Goal: Task Accomplishment & Management: Use online tool/utility

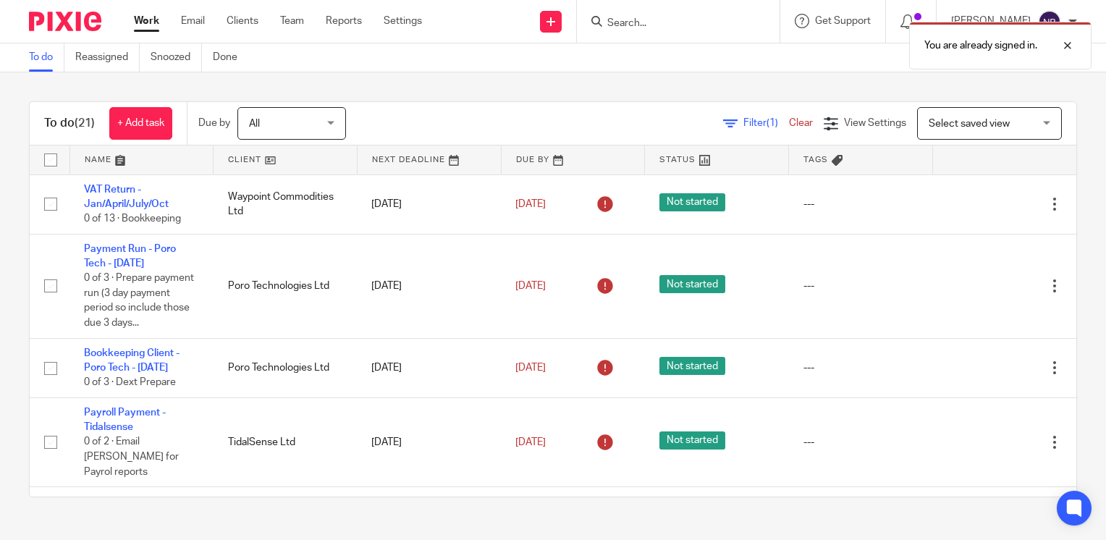
click at [224, 161] on link at bounding box center [285, 160] width 143 height 29
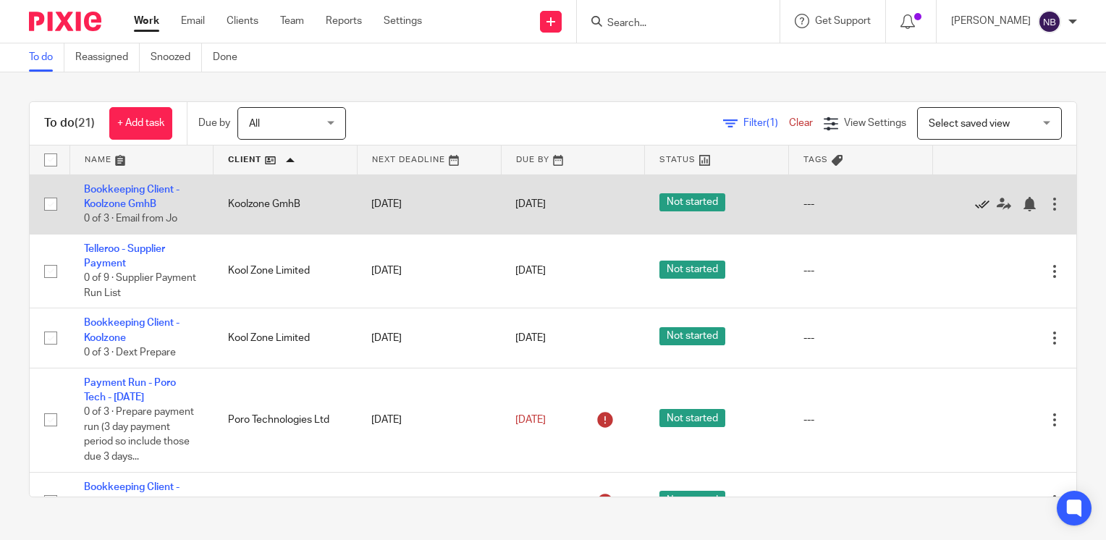
click at [975, 205] on icon at bounding box center [982, 204] width 14 height 14
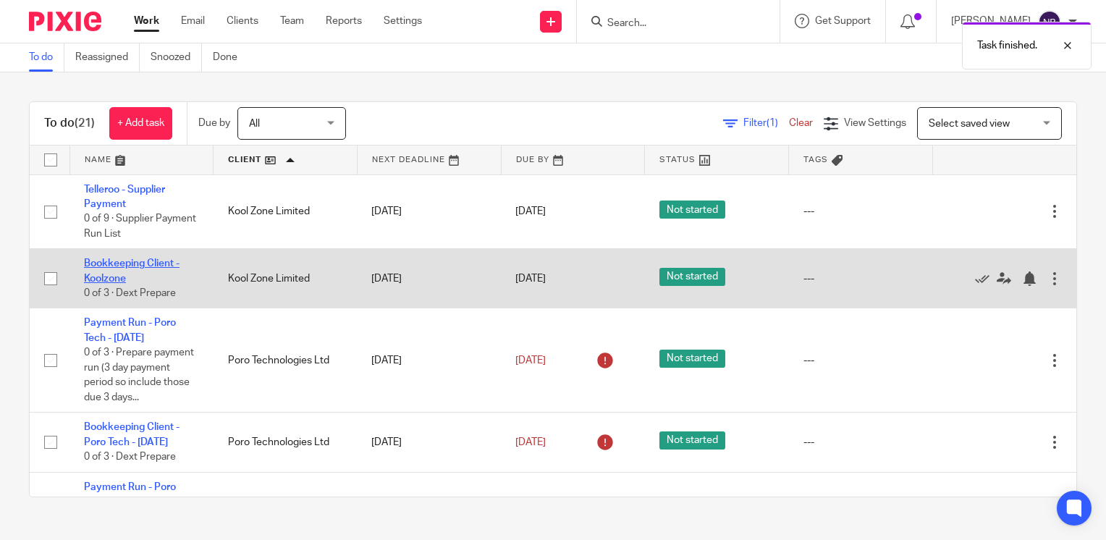
click at [120, 266] on link "Bookkeeping Client - Koolzone" at bounding box center [132, 270] width 96 height 25
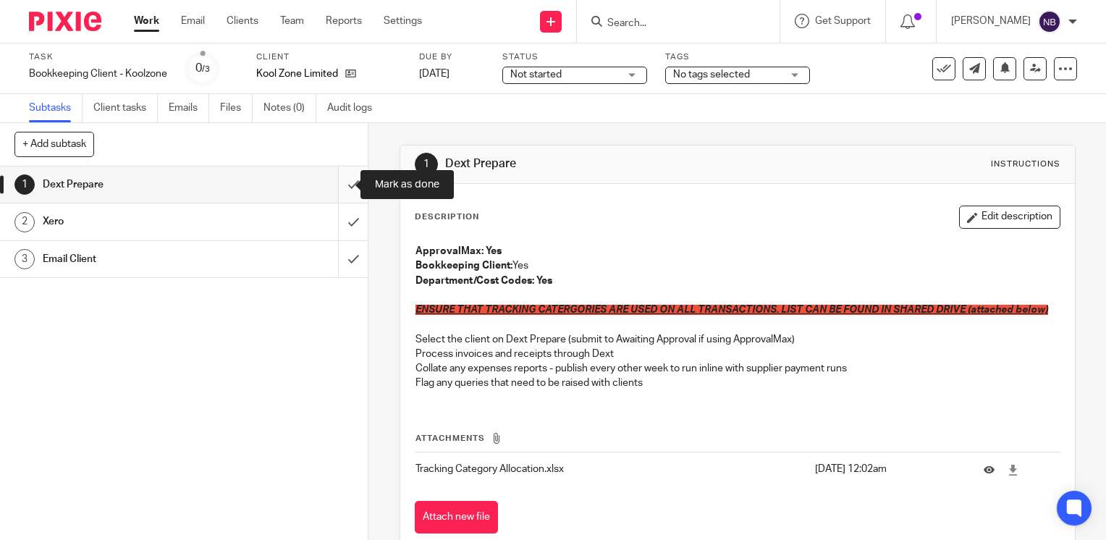
click at [340, 188] on input "submit" at bounding box center [184, 185] width 368 height 36
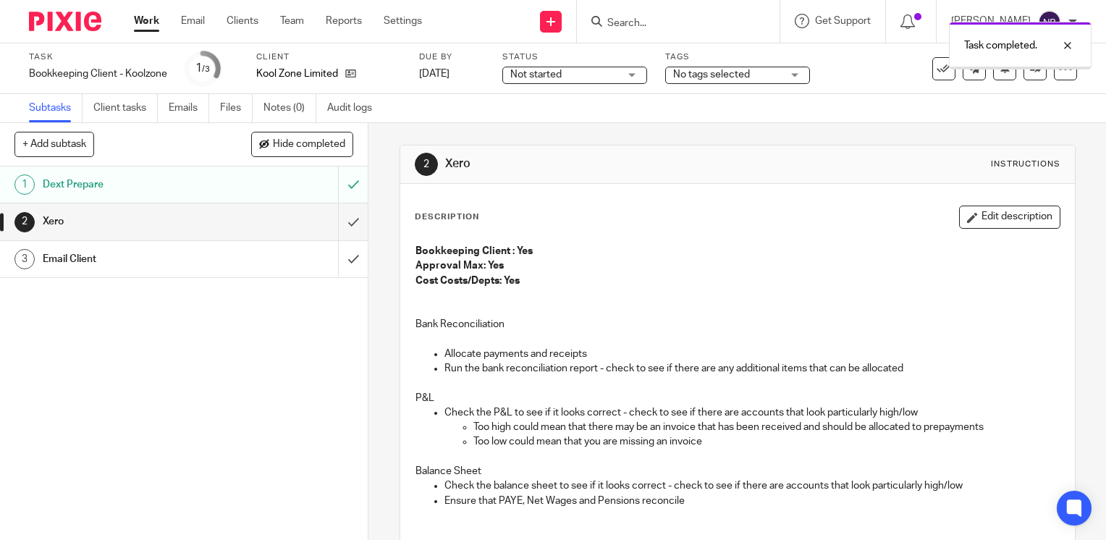
click at [334, 228] on input "submit" at bounding box center [184, 221] width 368 height 36
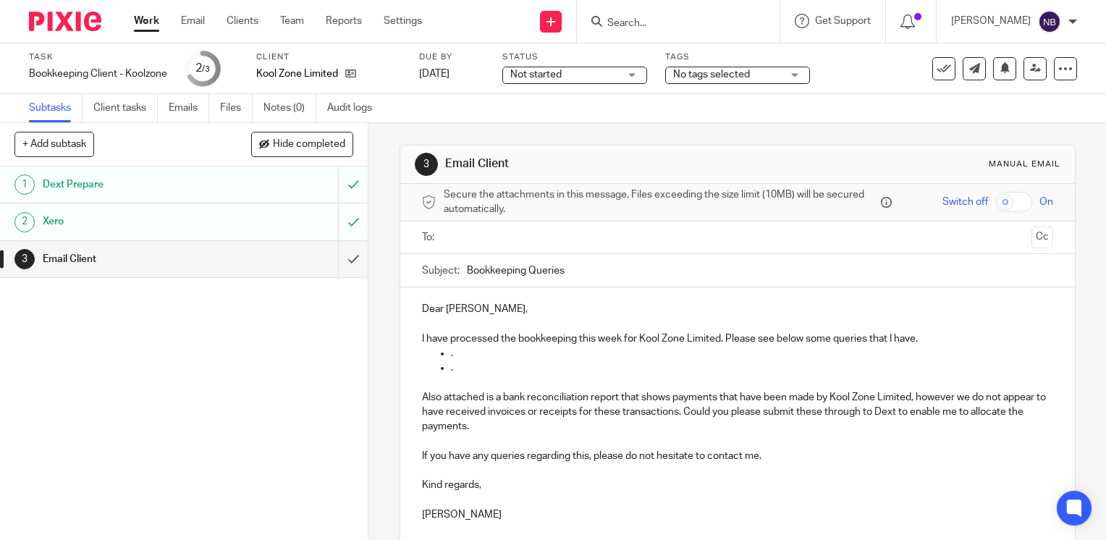
click at [451, 316] on div "Dear [PERSON_NAME], I have processed the bookkeeping this week for Kool Zone Li…" at bounding box center [737, 409] width 675 height 245
click at [442, 321] on p at bounding box center [737, 323] width 631 height 14
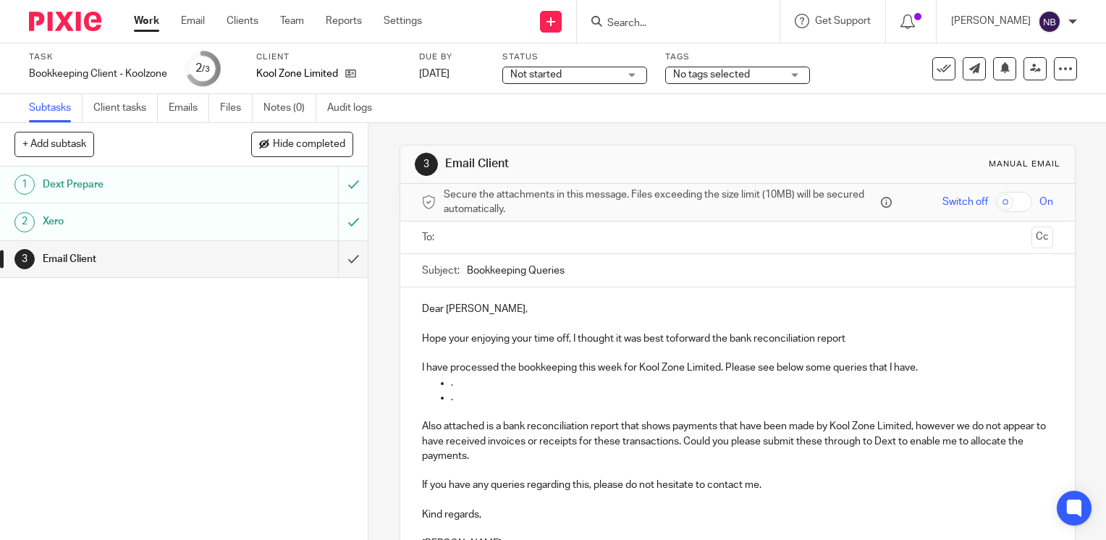
click at [671, 335] on p "Hope your enjoying your time off, I thought it was best toforward the bank reco…" at bounding box center [737, 339] width 631 height 14
click at [859, 339] on p "Hope your enjoying your time off, I thought it was best to forward the bank rec…" at bounding box center [737, 339] width 631 height 14
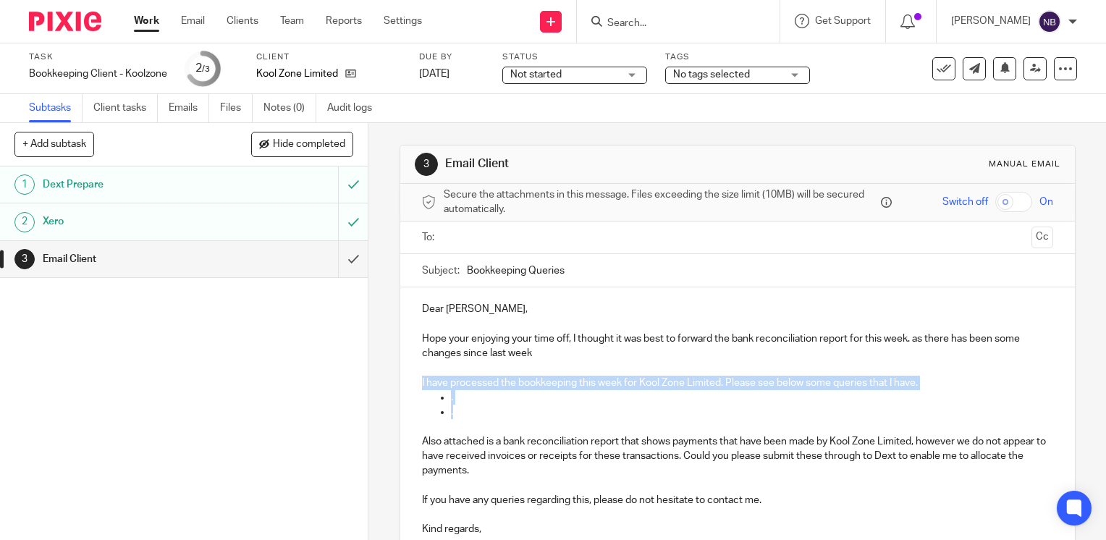
drag, startPoint x: 463, startPoint y: 416, endPoint x: 407, endPoint y: 387, distance: 63.5
click at [407, 387] on div "Dear [PERSON_NAME], Hope your enjoying your time off, I thought it was best to …" at bounding box center [737, 432] width 675 height 290
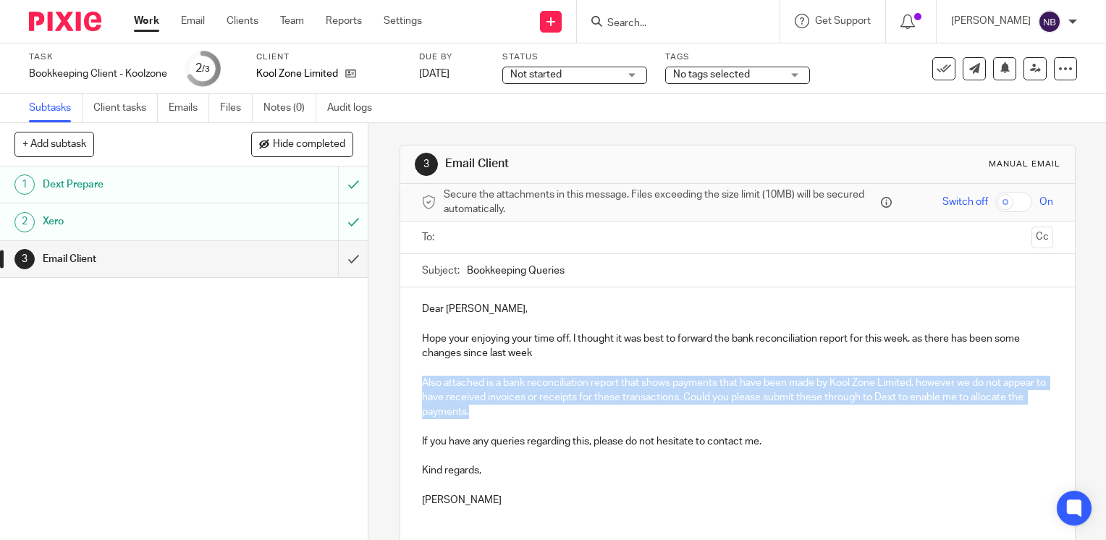
drag, startPoint x: 521, startPoint y: 411, endPoint x: 406, endPoint y: 376, distance: 120.2
click at [405, 376] on div "Dear [PERSON_NAME], Hope your enjoying your time off, I thought it was best to …" at bounding box center [737, 402] width 675 height 231
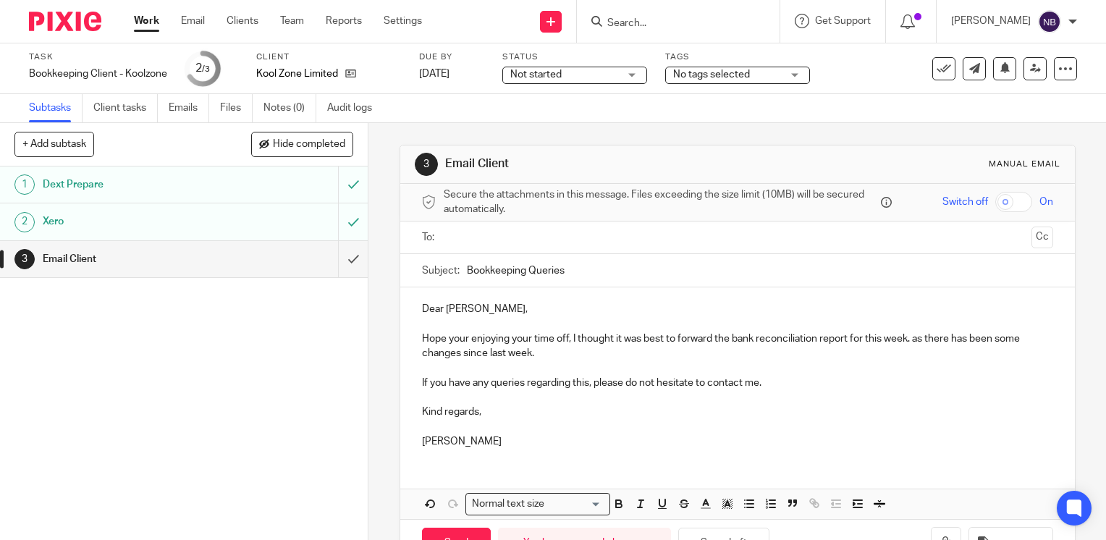
click at [484, 247] on ul at bounding box center [738, 238] width 586 height 24
click at [480, 242] on input "text" at bounding box center [737, 238] width 576 height 17
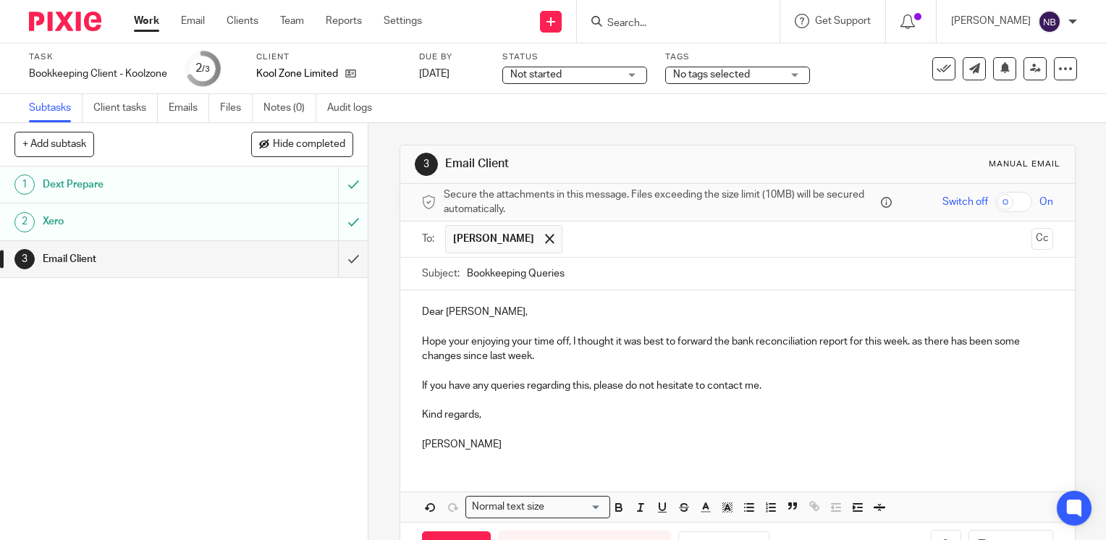
click at [400, 291] on div "Dear [PERSON_NAME], Hope your enjoying your time off, I thought it was best to …" at bounding box center [737, 376] width 675 height 172
